Goal: Complete application form

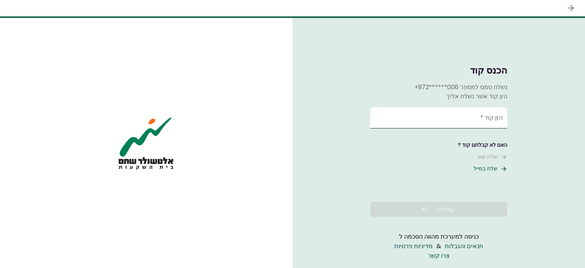
click at [482, 123] on input "הזן קוד   *" at bounding box center [438, 117] width 137 height 21
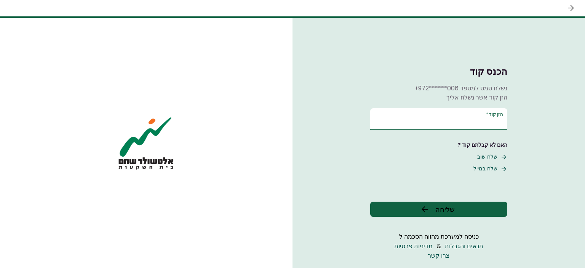
type input "******"
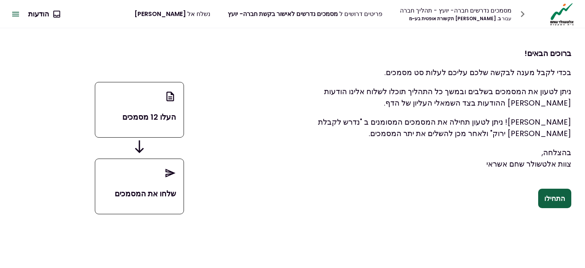
click at [561, 209] on div "ברוכים הבאים! בכדי לקבל מענה לבקשה שלכם עליכם לעלות סט מסמכים. ניתן לטעון את המ…" at bounding box center [432, 124] width 306 height 192
click at [564, 207] on button "התחילו" at bounding box center [554, 199] width 33 height 20
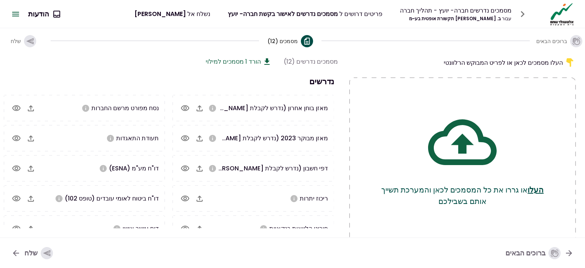
click at [155, 100] on div "נסח מפורט מרשם החברות" at bounding box center [84, 108] width 161 height 26
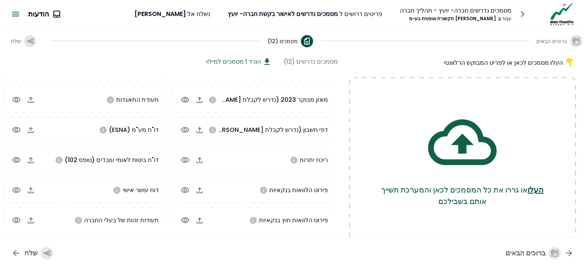
scroll to position [43, 0]
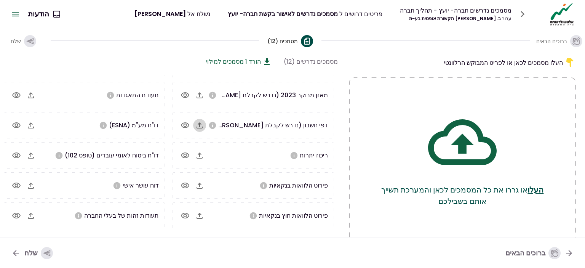
click at [201, 123] on icon "button" at bounding box center [199, 125] width 9 height 9
click at [29, 214] on icon "button" at bounding box center [30, 215] width 9 height 9
click at [32, 96] on icon "button" at bounding box center [30, 95] width 9 height 9
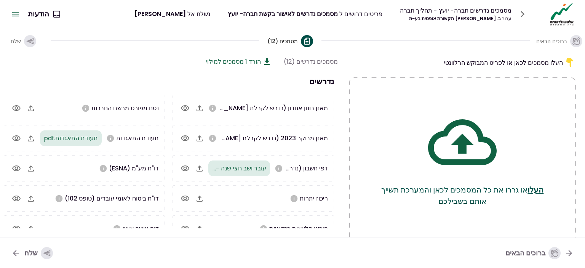
scroll to position [0, 0]
click at [32, 108] on icon "button" at bounding box center [31, 108] width 6 height 6
click at [200, 107] on icon "button" at bounding box center [200, 108] width 6 height 6
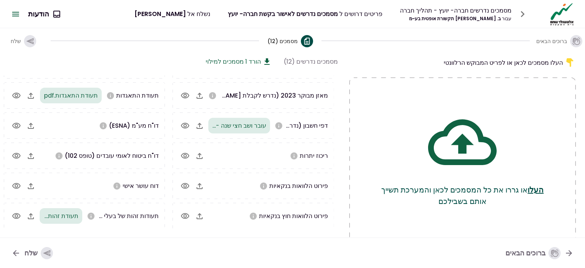
scroll to position [43, 0]
click at [201, 157] on icon "button" at bounding box center [199, 155] width 9 height 9
click at [34, 125] on icon "button" at bounding box center [30, 125] width 9 height 9
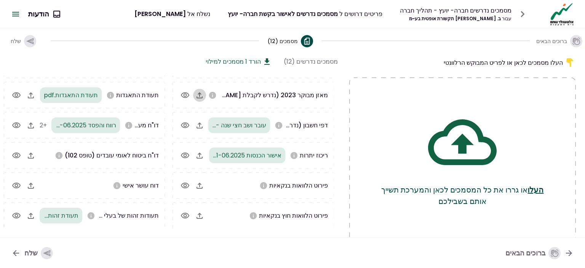
click at [201, 93] on icon "button" at bounding box center [199, 95] width 9 height 9
click at [33, 93] on icon "button" at bounding box center [30, 95] width 9 height 9
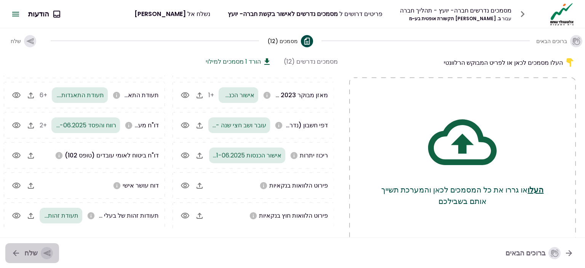
click at [27, 245] on button "שלח" at bounding box center [32, 253] width 54 height 20
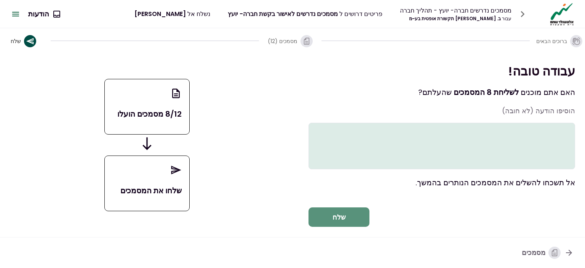
click at [361, 227] on button "שלח" at bounding box center [339, 217] width 61 height 20
